Goal: Task Accomplishment & Management: Complete application form

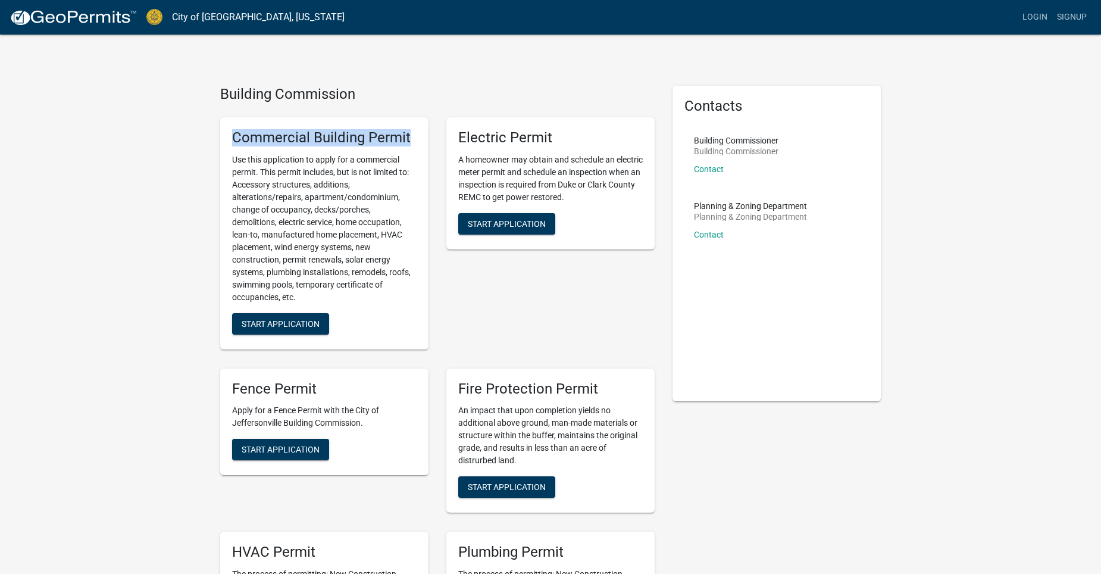
drag, startPoint x: 231, startPoint y: 133, endPoint x: 416, endPoint y: 132, distance: 185.0
click at [416, 132] on div "Commercial Building Permit Use this application to apply for a commercial permi…" at bounding box center [324, 233] width 208 height 232
drag, startPoint x: 416, startPoint y: 132, endPoint x: 374, endPoint y: 135, distance: 42.9
copy h5 "Commercial Building Permit"
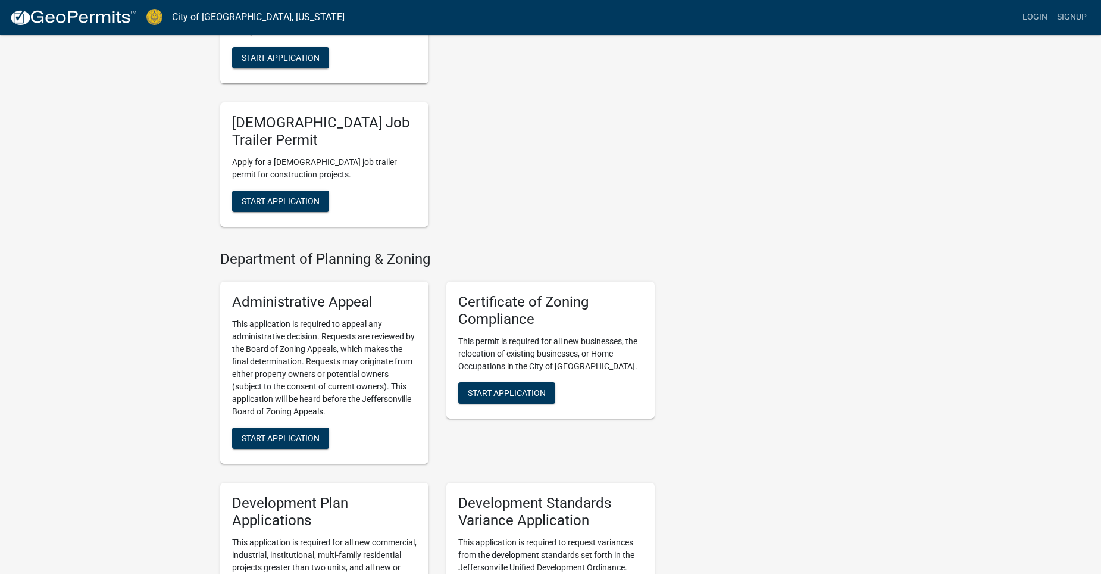
scroll to position [952, 0]
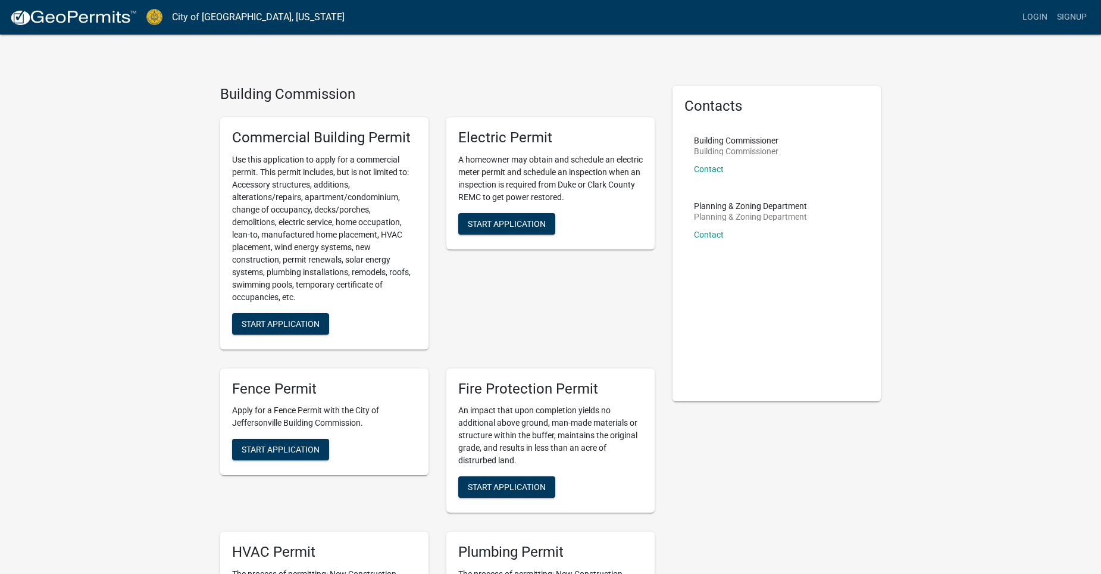
click at [260, 321] on span "Start Application" at bounding box center [281, 323] width 78 height 10
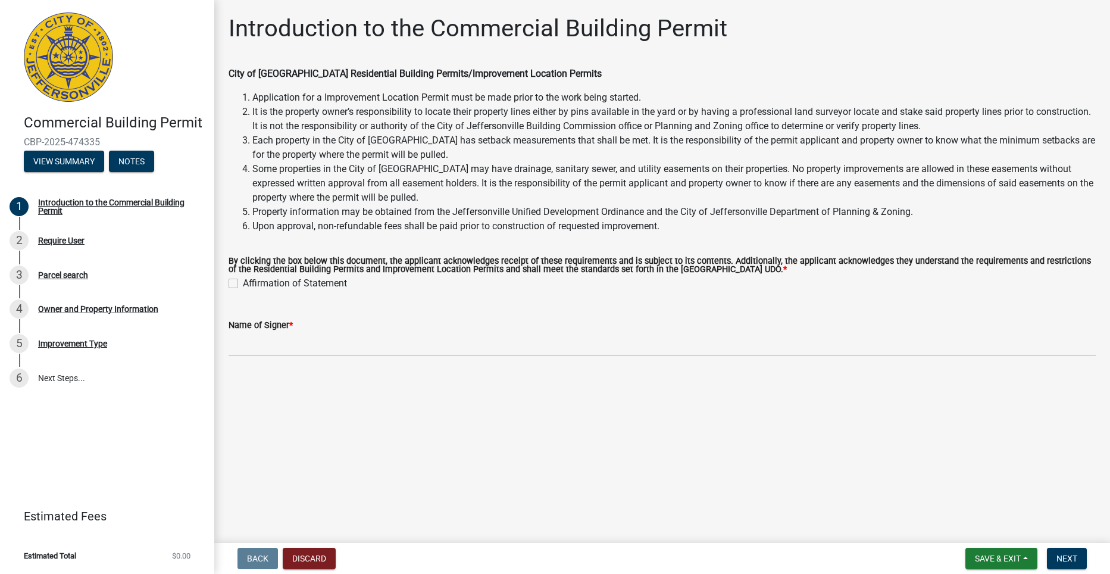
click at [417, 185] on li "Some properties in the City of Jeffersonville may have drainage, sanitary sewer…" at bounding box center [673, 183] width 843 height 43
click at [366, 162] on li "Some properties in the City of Jeffersonville may have drainage, sanitary sewer…" at bounding box center [673, 183] width 843 height 43
